Goal: Transaction & Acquisition: Purchase product/service

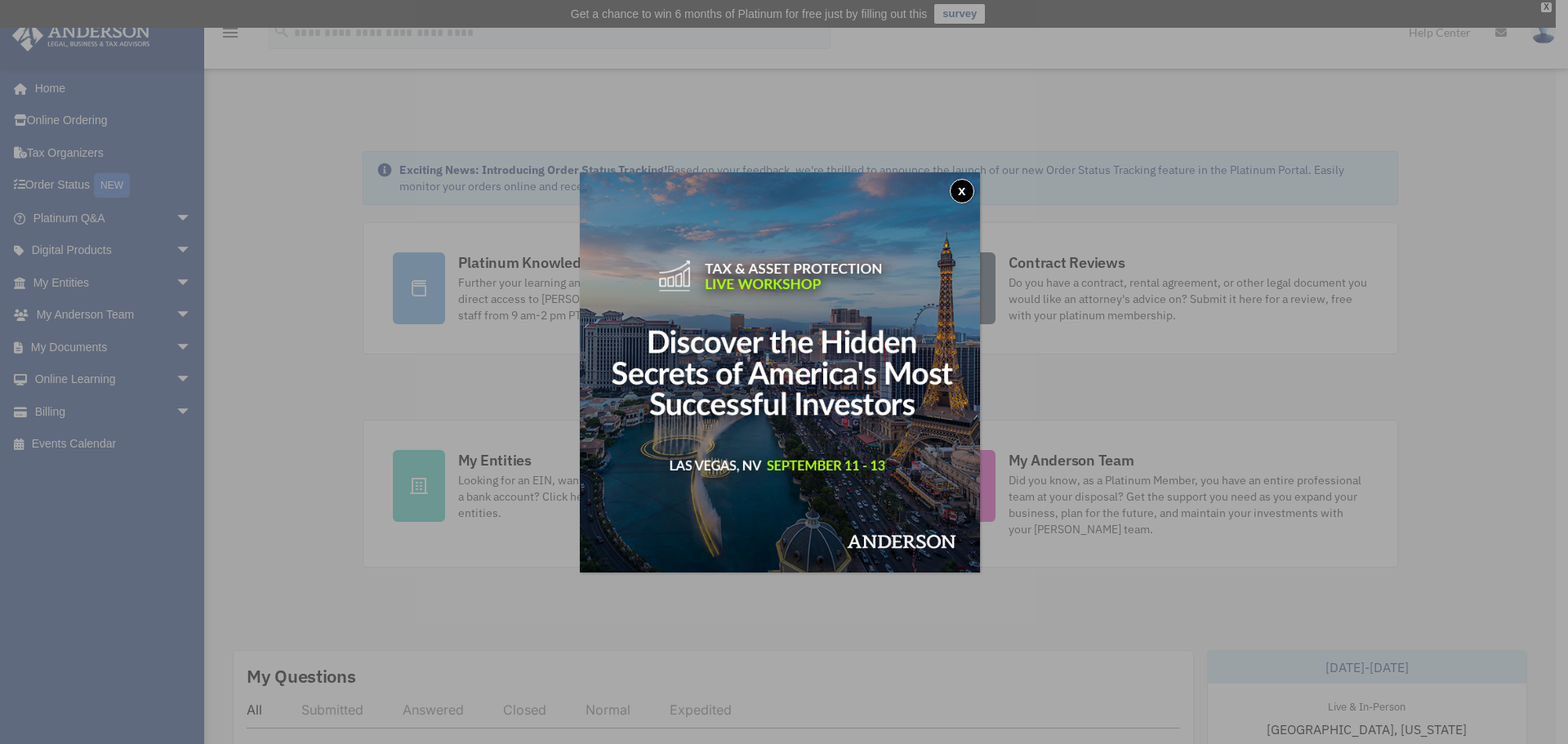
drag, startPoint x: 973, startPoint y: 189, endPoint x: 944, endPoint y: 202, distance: 31.8
click at [967, 192] on button "x" at bounding box center [961, 191] width 24 height 24
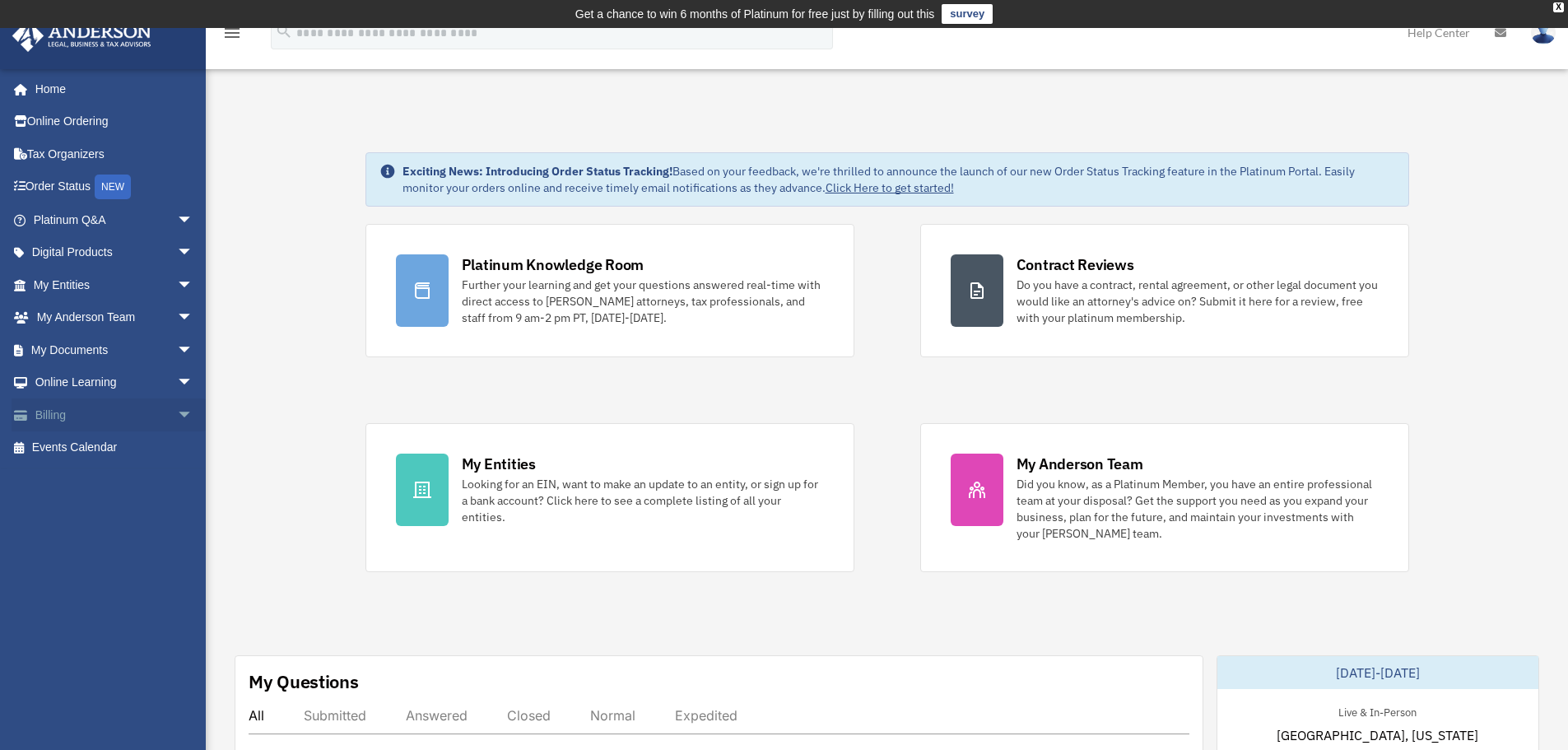
click at [177, 410] on span "arrow_drop_down" at bounding box center [193, 415] width 33 height 34
click at [104, 452] on link "$ Open Invoices" at bounding box center [120, 448] width 195 height 34
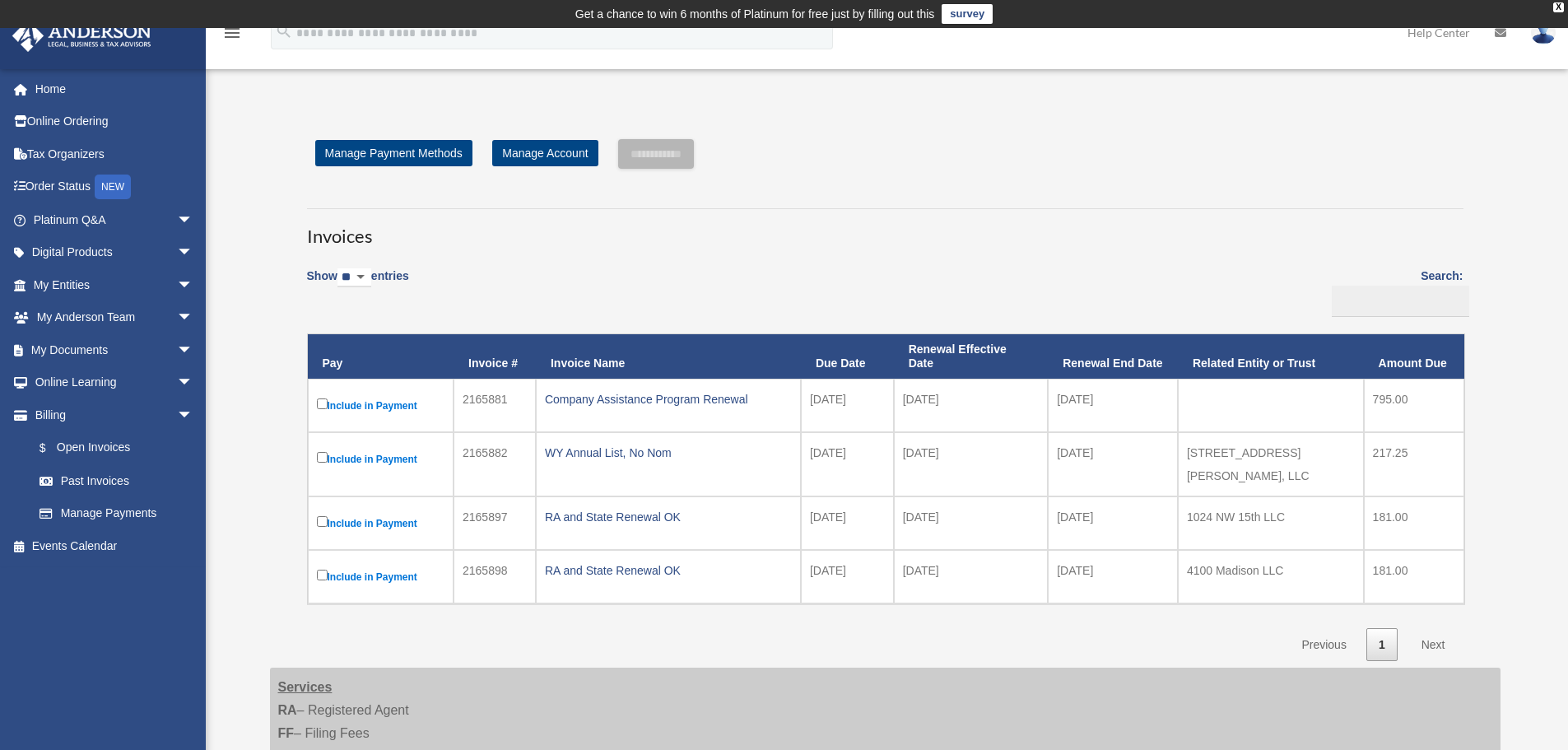
click at [328, 458] on label "Include in Payment" at bounding box center [382, 459] width 129 height 21
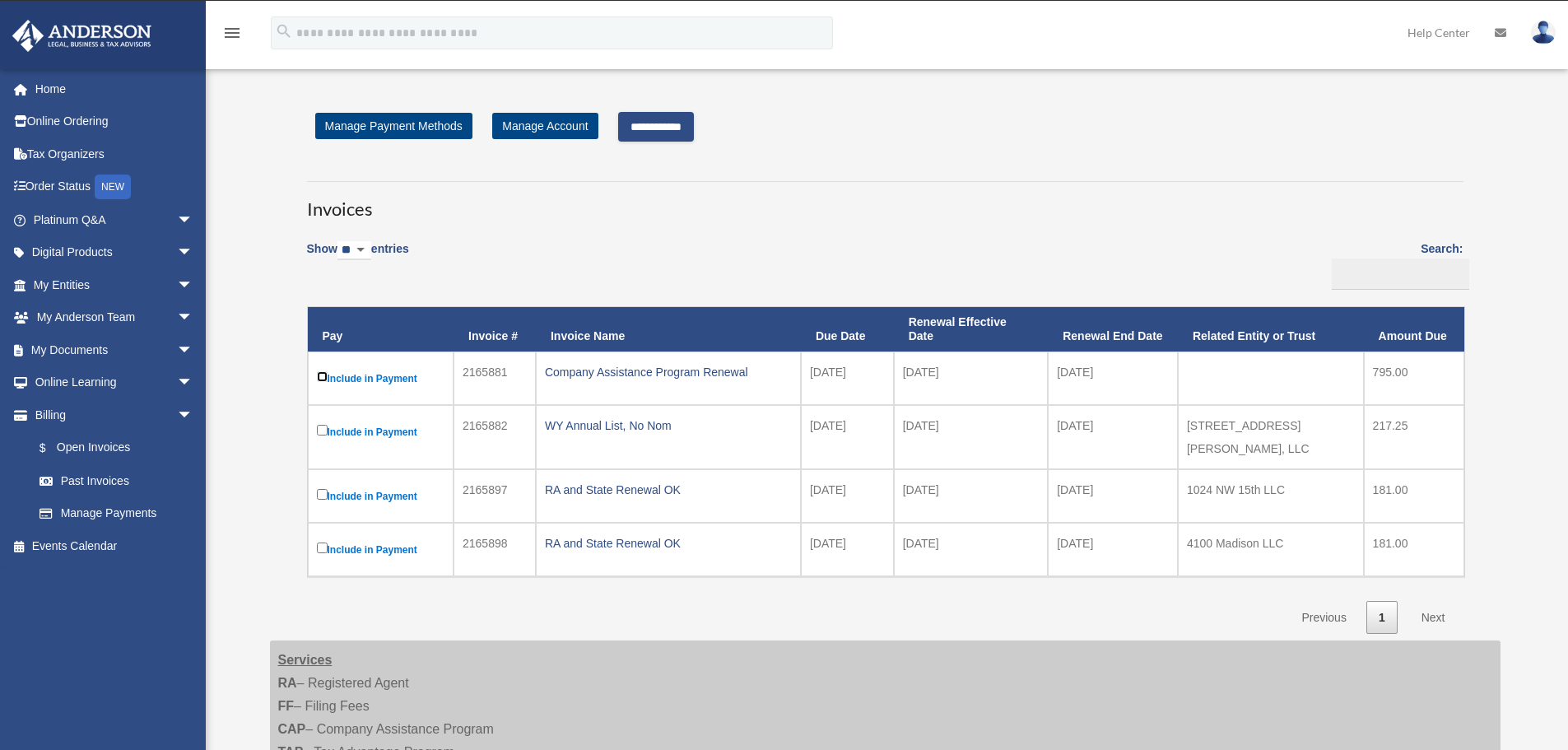
scroll to position [57, 0]
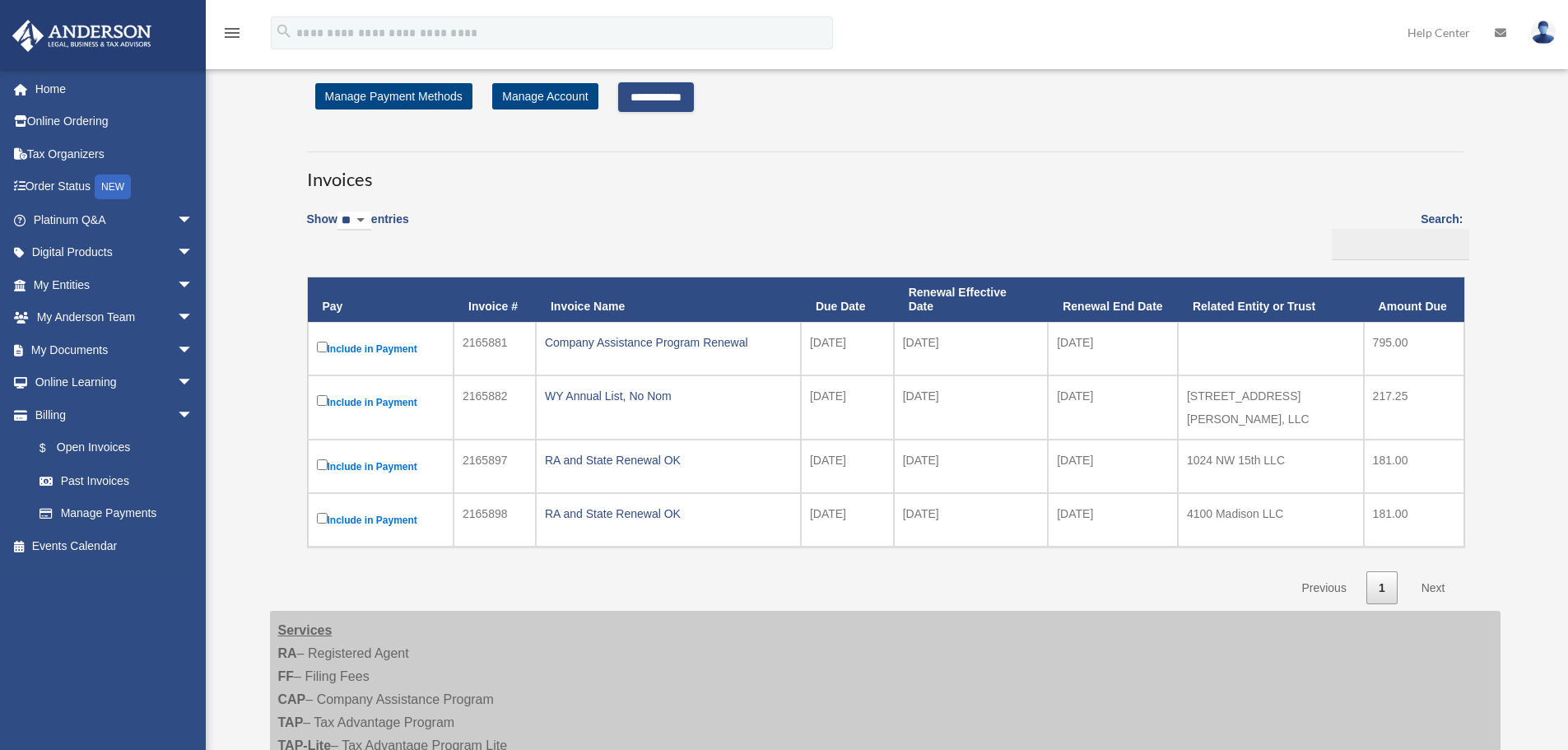
click at [694, 103] on input "**********" at bounding box center [656, 97] width 76 height 30
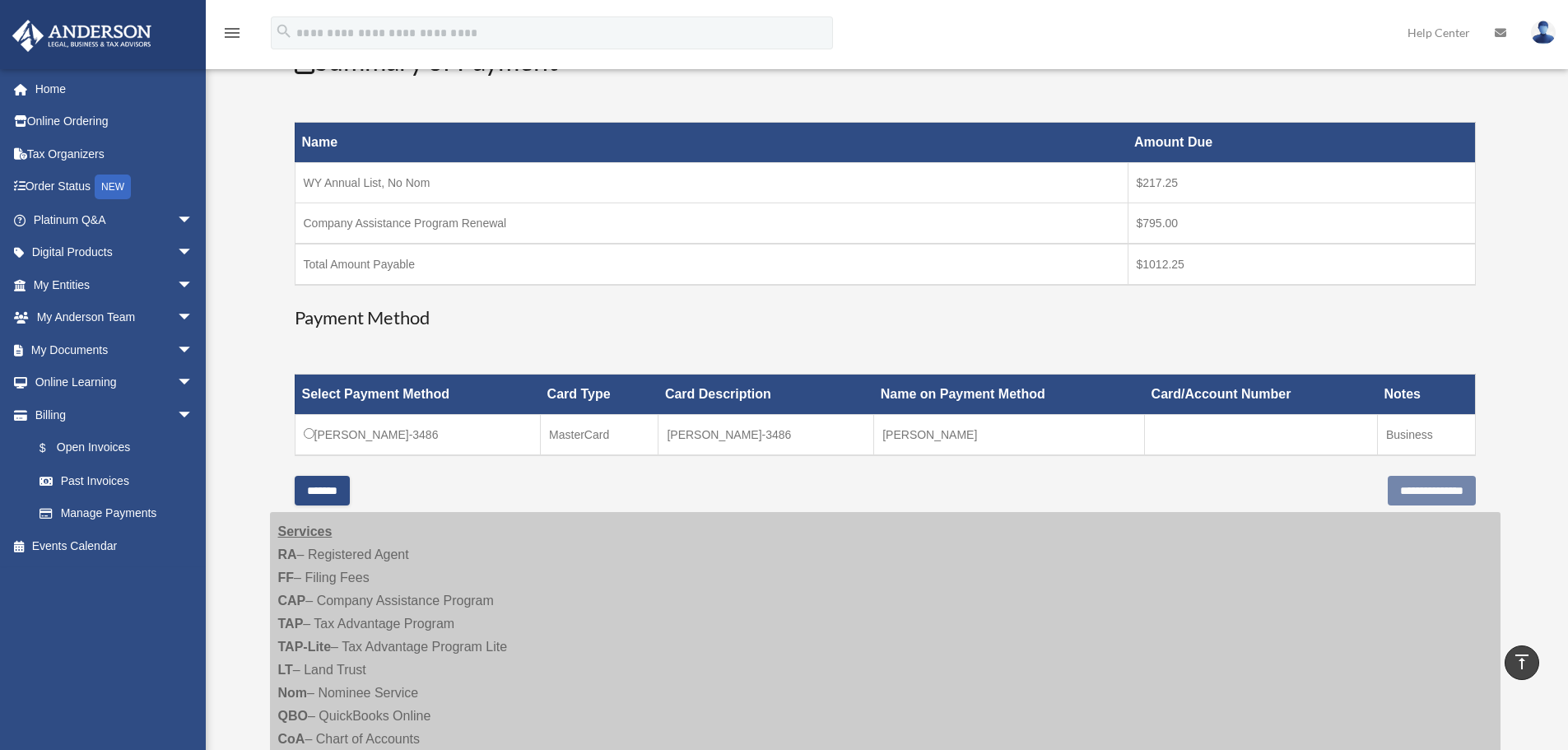
scroll to position [263, 0]
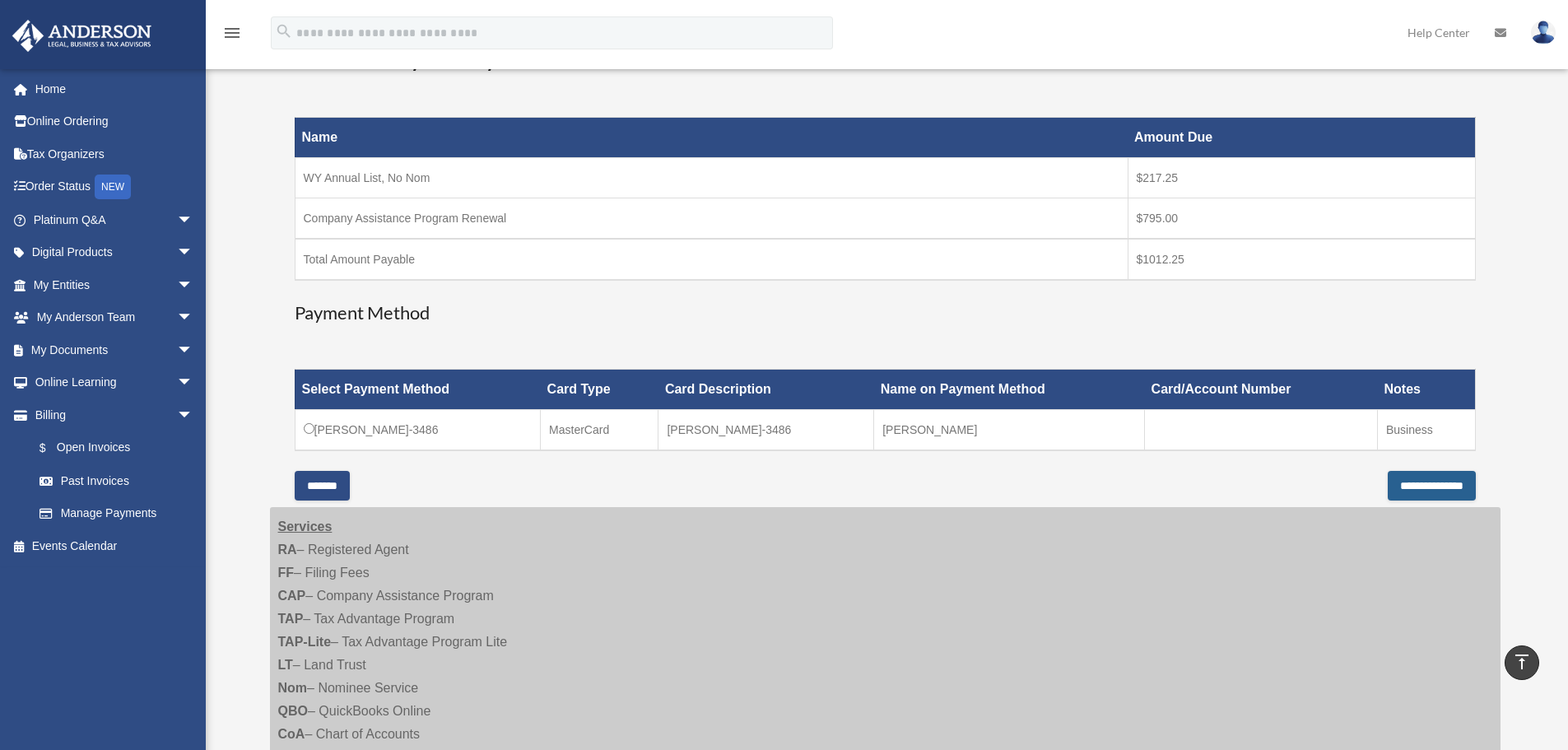
click at [1399, 491] on input "**********" at bounding box center [1431, 485] width 88 height 30
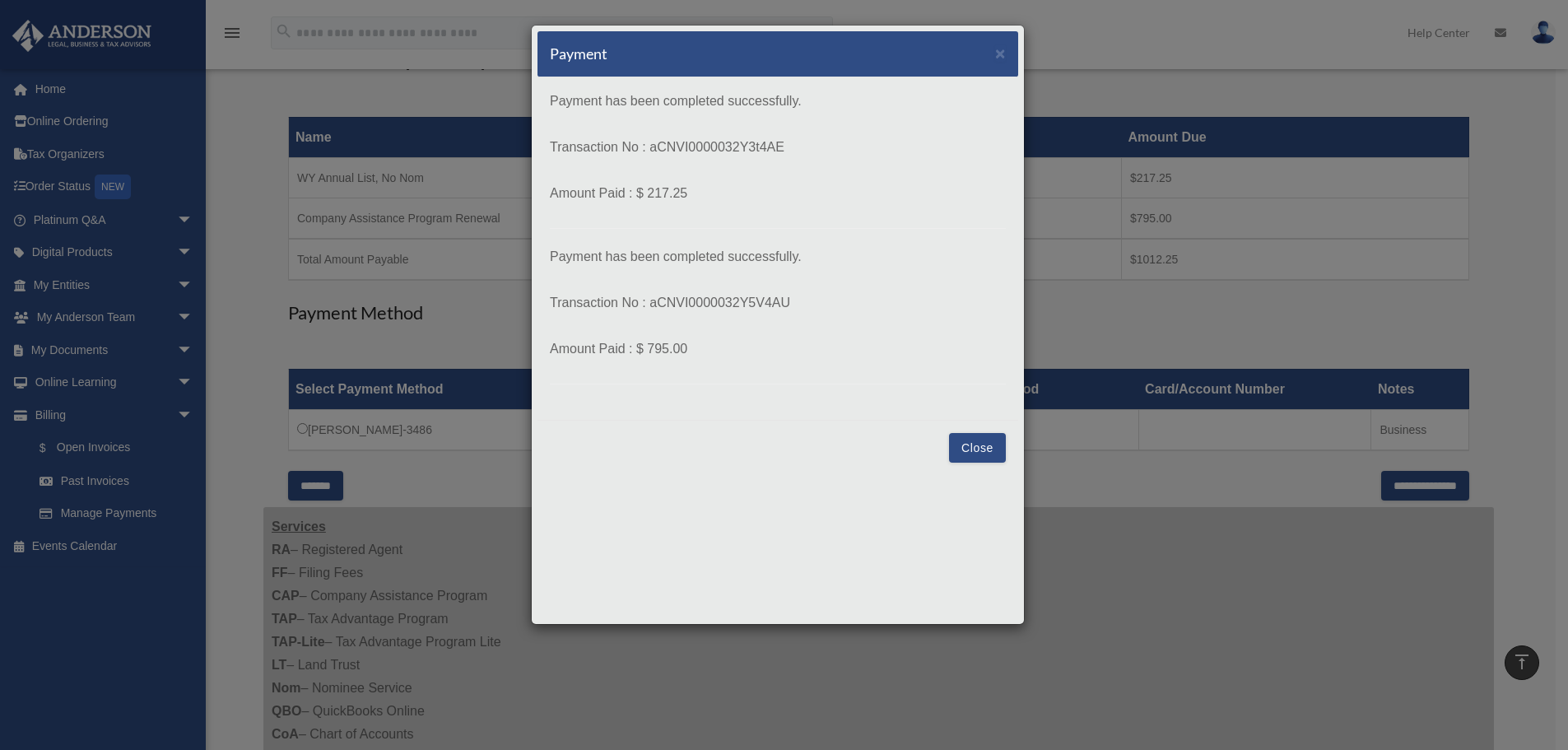
click at [972, 444] on button "Close" at bounding box center [977, 448] width 57 height 30
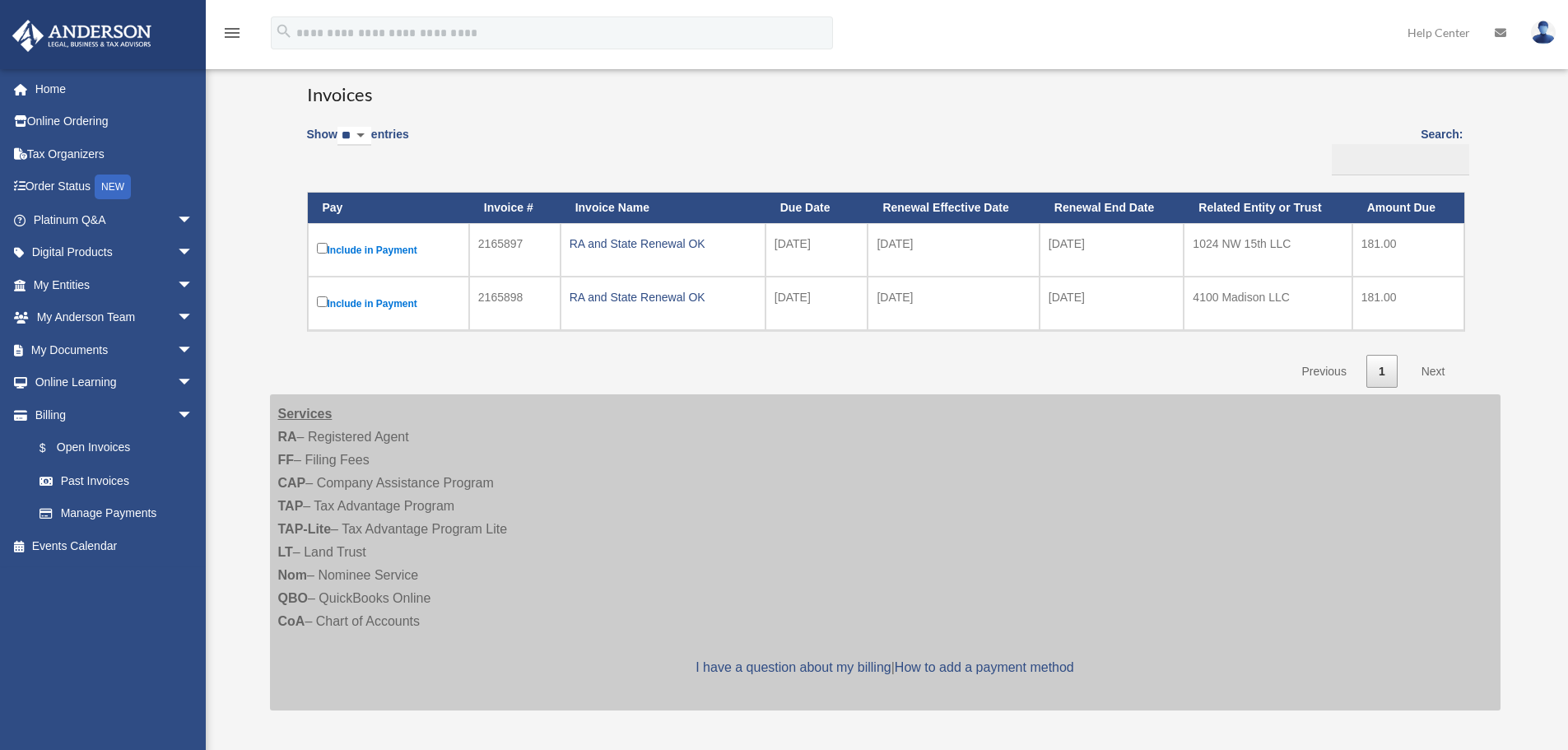
scroll to position [119, 0]
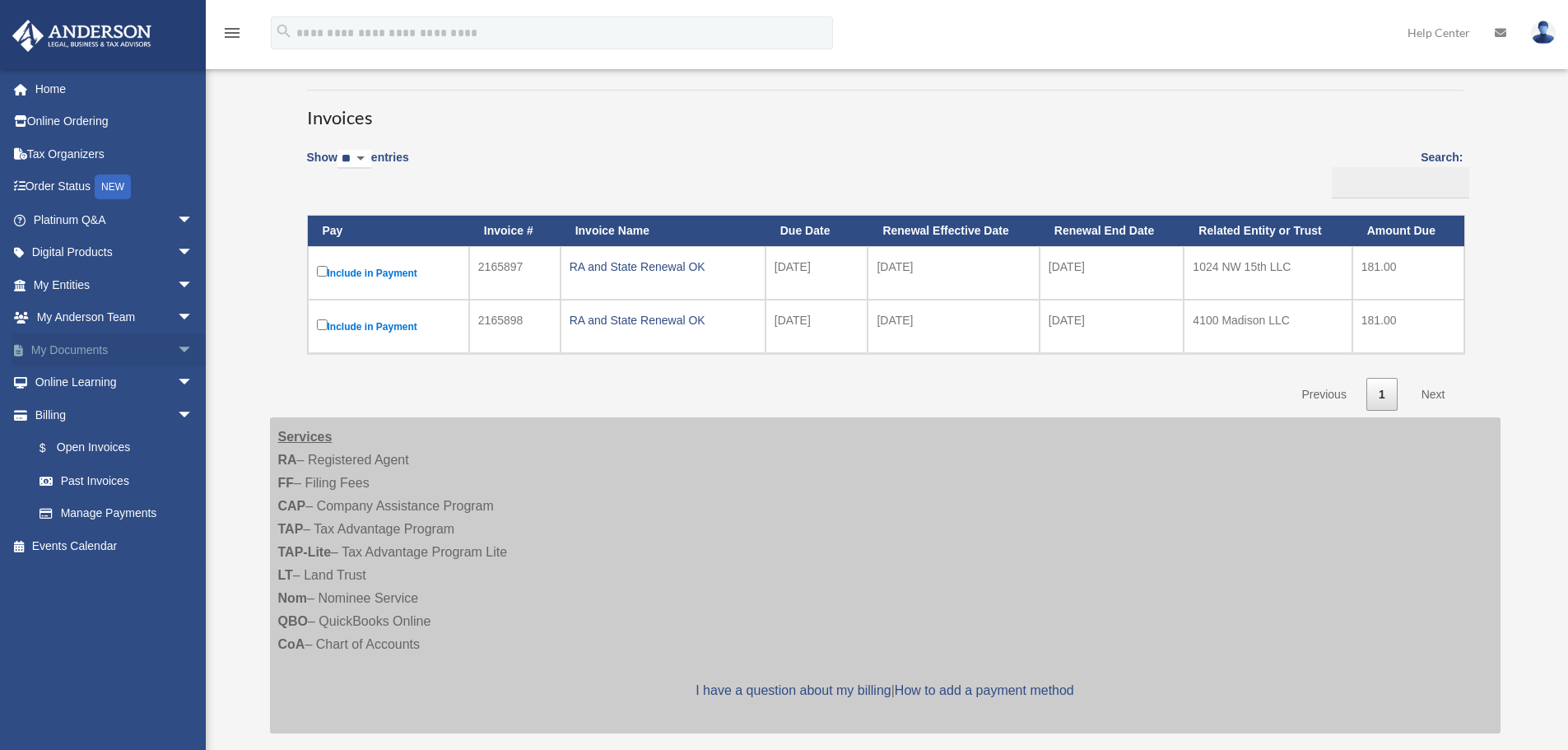
click at [177, 354] on span "arrow_drop_down" at bounding box center [193, 350] width 33 height 34
click at [177, 354] on span "arrow_drop_up" at bounding box center [193, 350] width 33 height 34
click at [177, 354] on span "arrow_drop_down" at bounding box center [193, 350] width 33 height 34
click at [177, 354] on span "arrow_drop_up" at bounding box center [193, 350] width 33 height 34
click at [177, 354] on span "arrow_drop_down" at bounding box center [193, 350] width 33 height 34
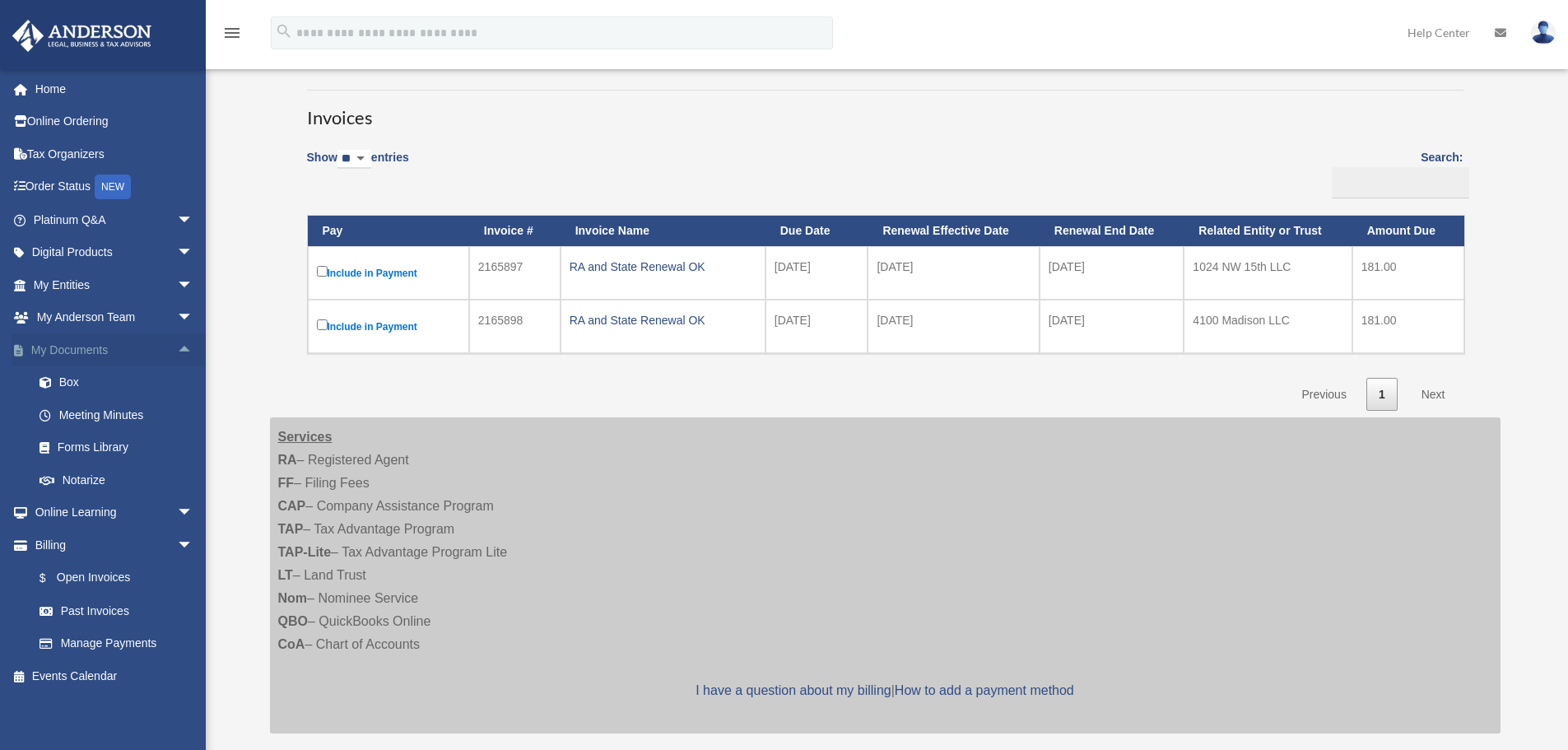
click at [177, 354] on span "arrow_drop_up" at bounding box center [193, 350] width 33 height 34
